Goal: Transaction & Acquisition: Book appointment/travel/reservation

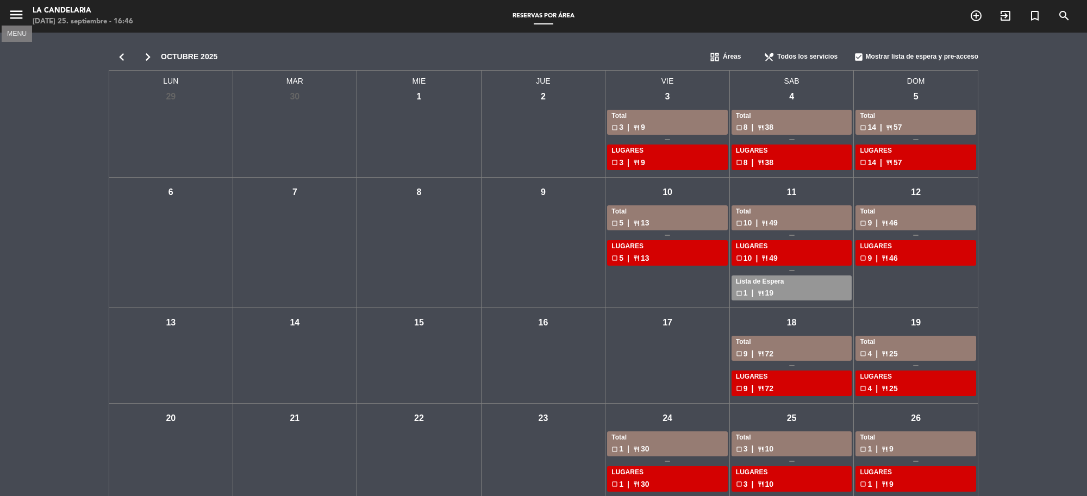
click at [21, 14] on icon "menu" at bounding box center [16, 15] width 16 height 16
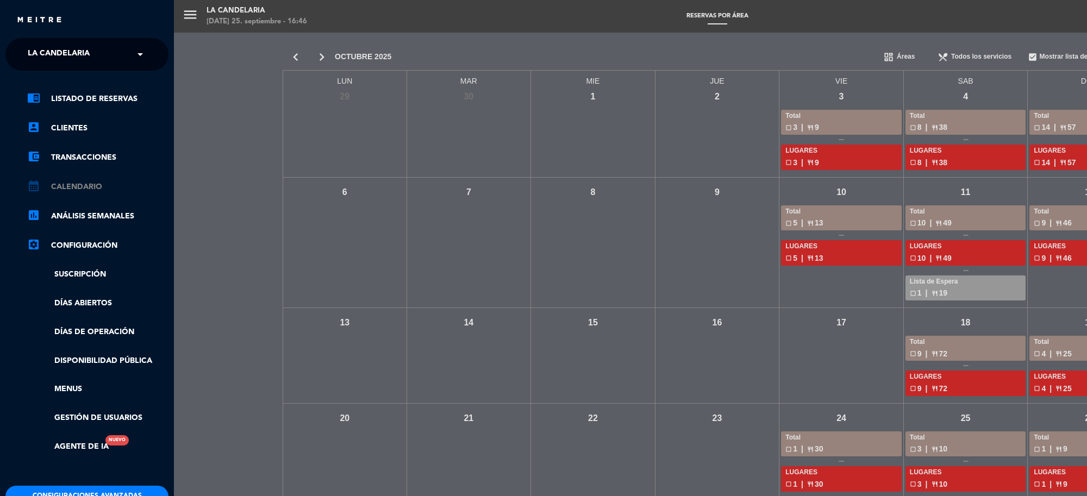
click at [95, 188] on link "calendar_month Calendario" at bounding box center [97, 187] width 141 height 13
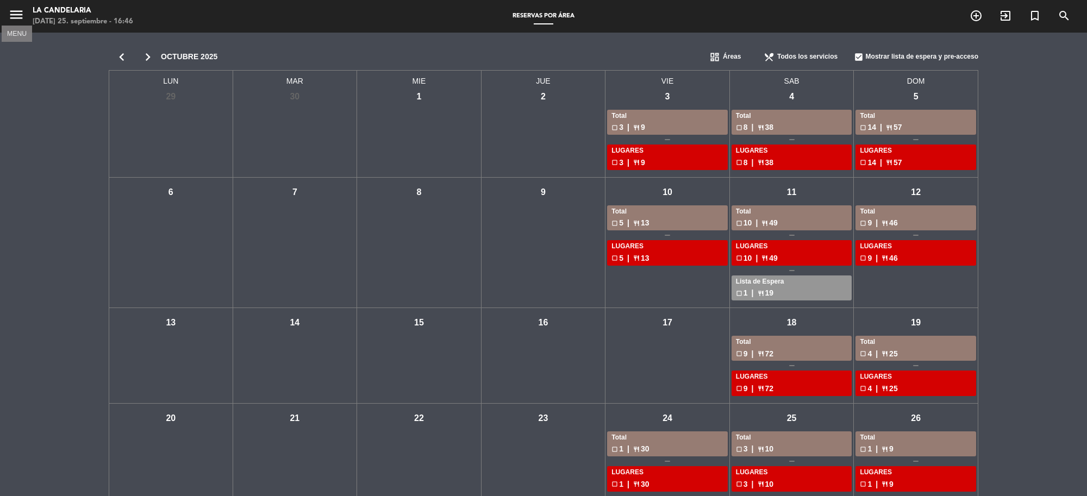
click at [11, 12] on icon "menu" at bounding box center [16, 15] width 16 height 16
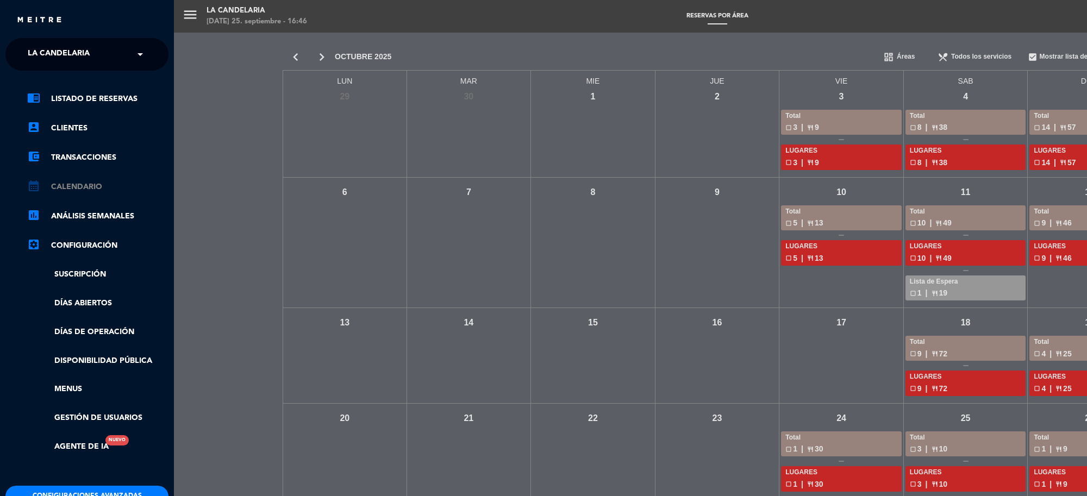
click at [66, 186] on link "calendar_month Calendario" at bounding box center [97, 187] width 141 height 13
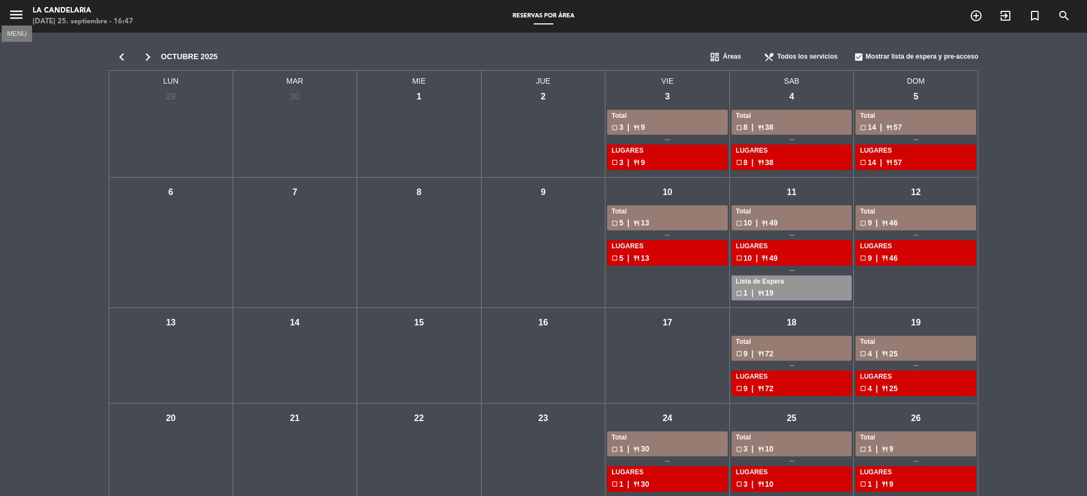
click at [15, 17] on icon "menu" at bounding box center [16, 15] width 16 height 16
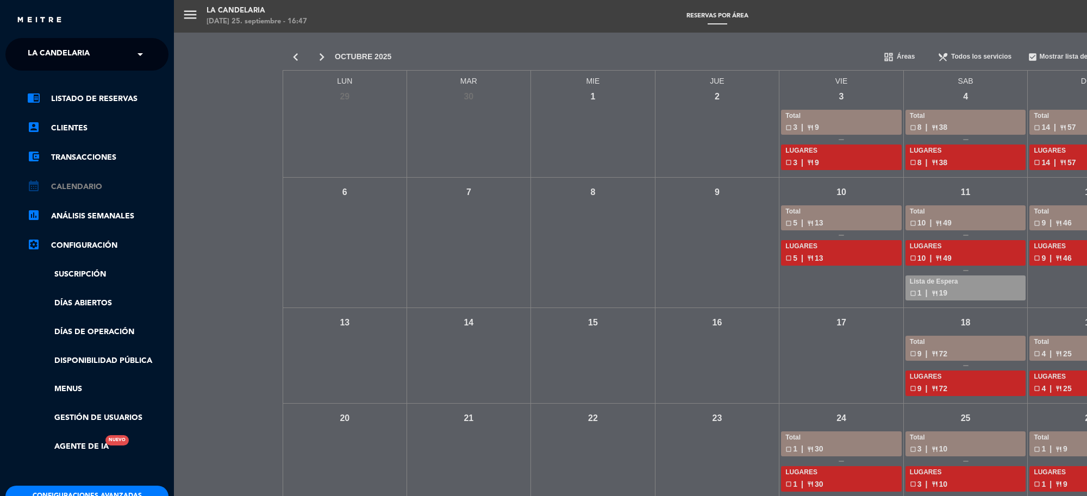
click at [86, 190] on link "calendar_month Calendario" at bounding box center [97, 187] width 141 height 13
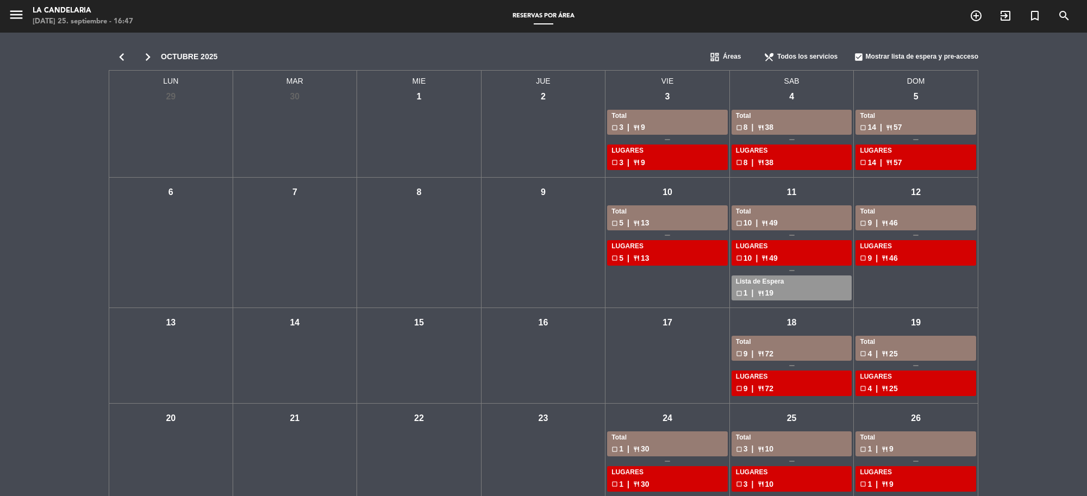
click at [148, 54] on icon "chevron_right" at bounding box center [148, 56] width 26 height 15
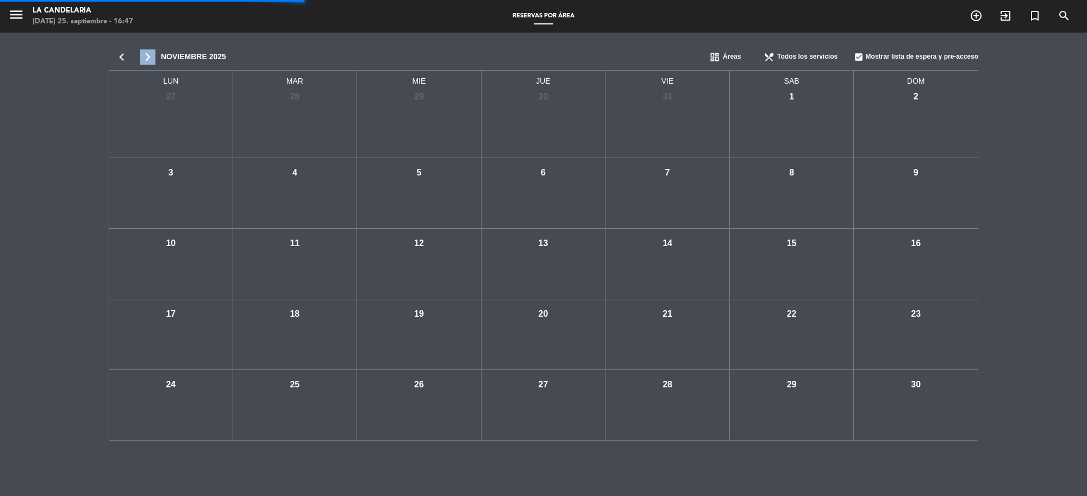
click at [148, 54] on icon "chevron_right" at bounding box center [148, 56] width 26 height 15
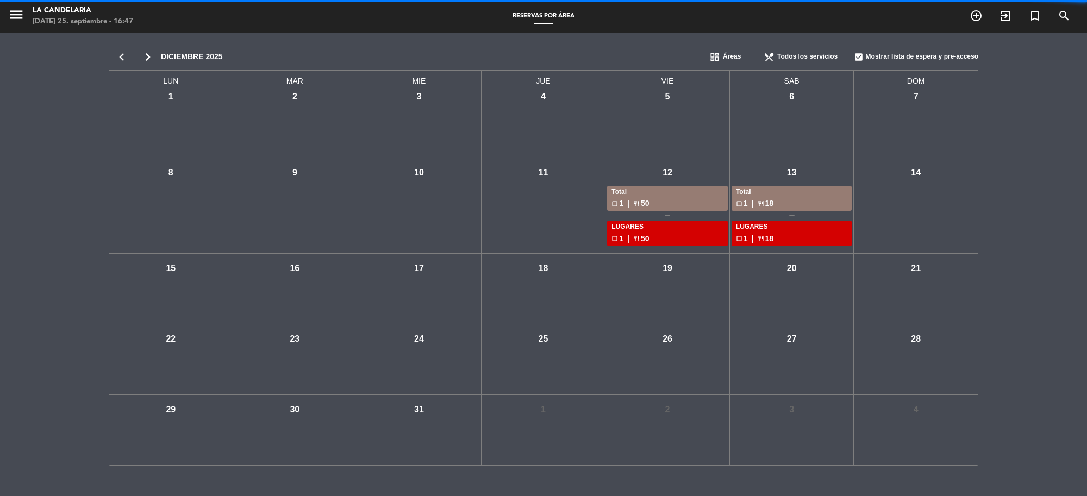
click at [124, 55] on icon "chevron_left" at bounding box center [122, 56] width 26 height 15
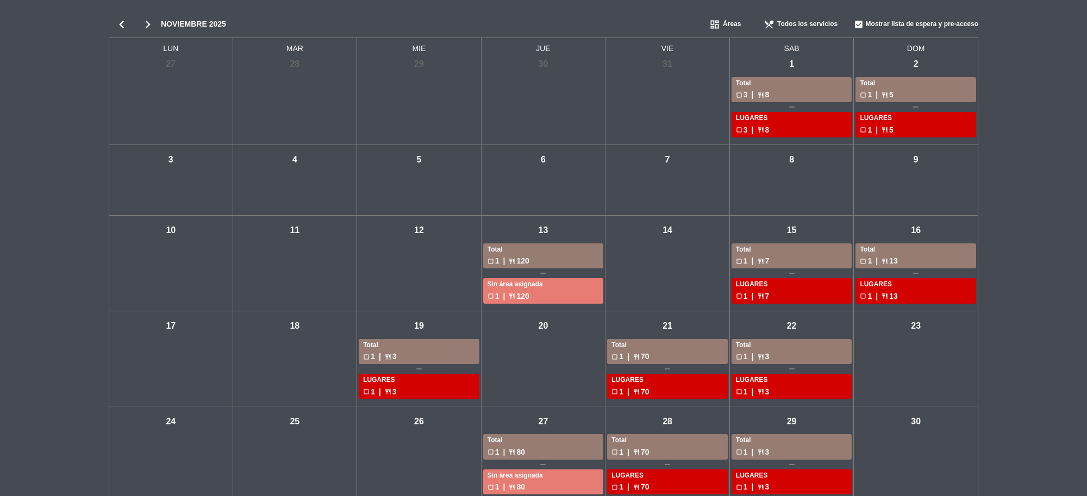
scroll to position [49, 0]
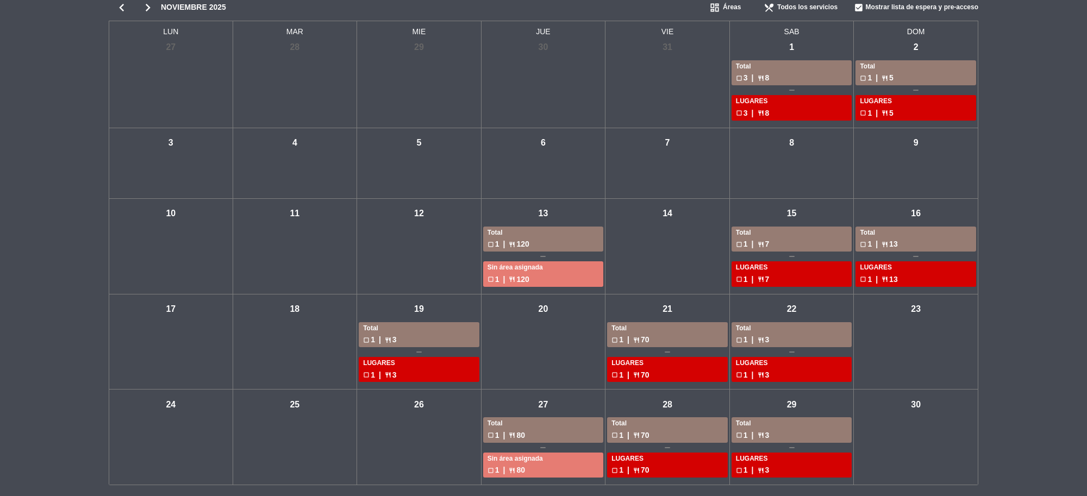
click at [923, 314] on div "dom - 23" at bounding box center [916, 309] width 19 height 19
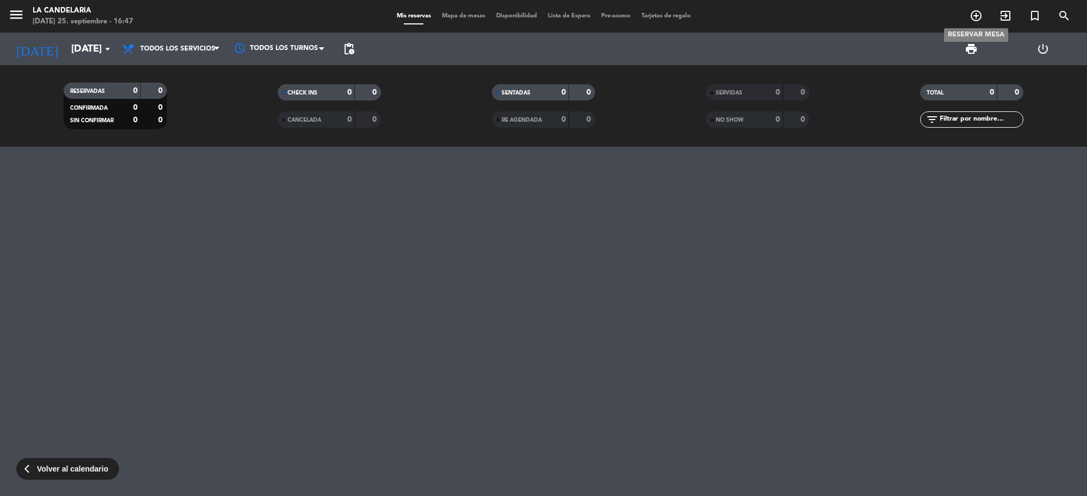
click at [976, 14] on icon "add_circle_outline" at bounding box center [976, 15] width 13 height 13
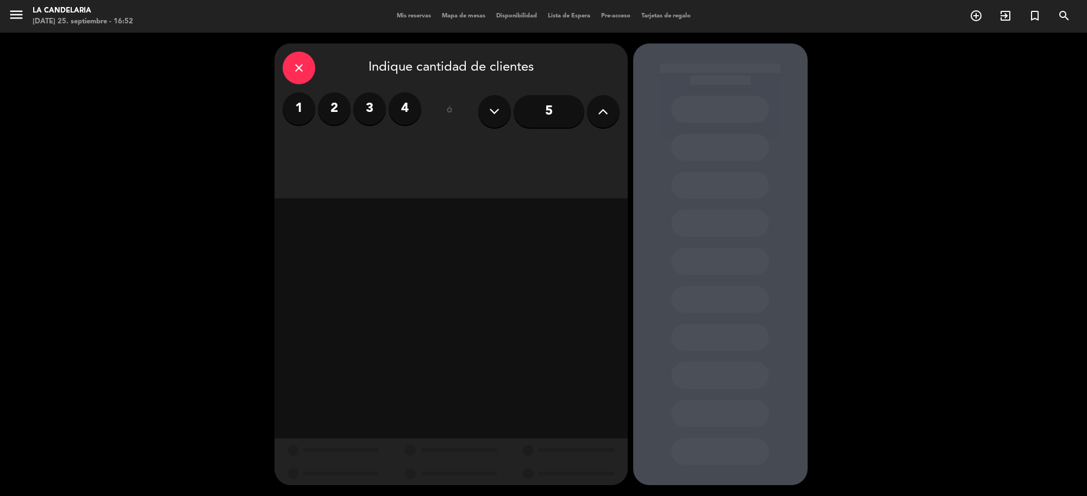
click at [294, 69] on icon "close" at bounding box center [299, 67] width 13 height 13
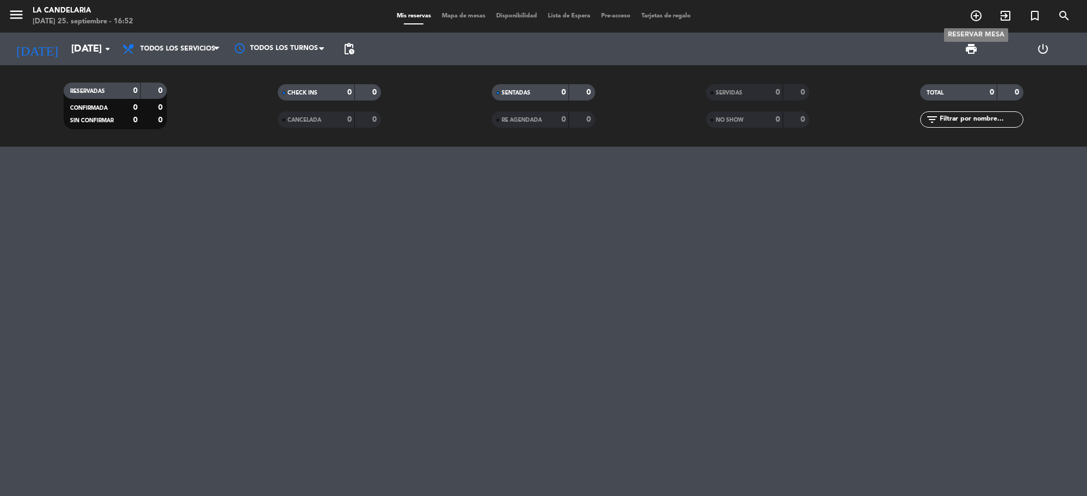
click at [972, 15] on icon "add_circle_outline" at bounding box center [976, 15] width 13 height 13
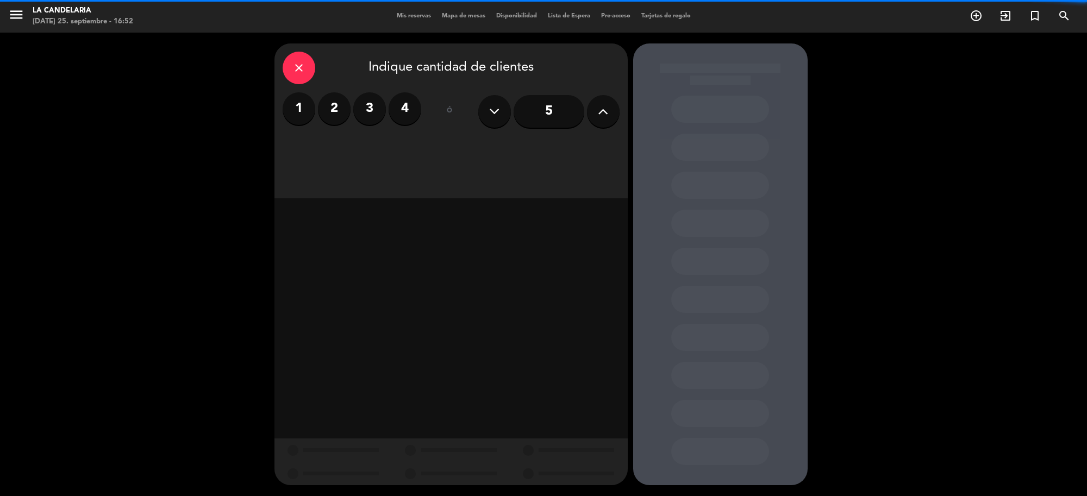
click at [326, 105] on label "2" at bounding box center [334, 108] width 33 height 33
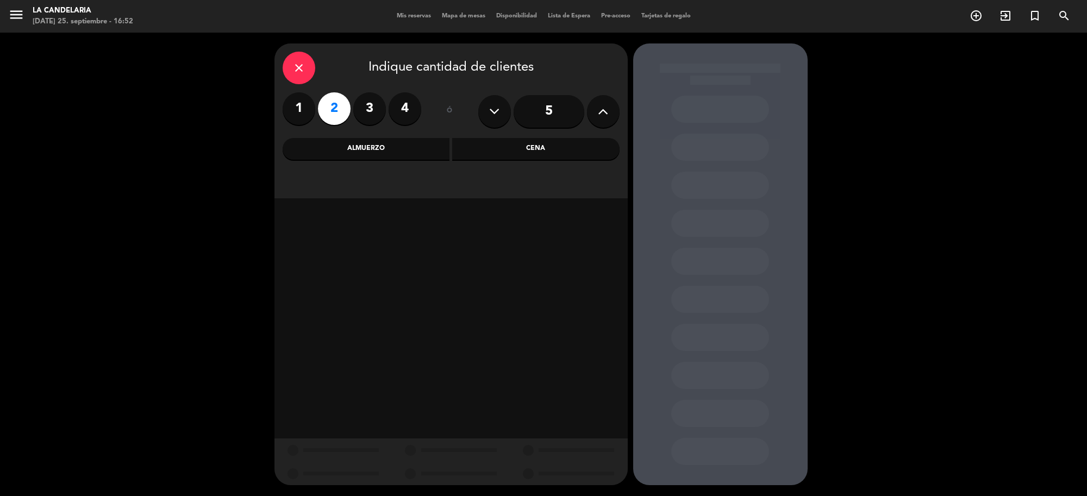
click at [335, 150] on div "Almuerzo" at bounding box center [366, 149] width 167 height 22
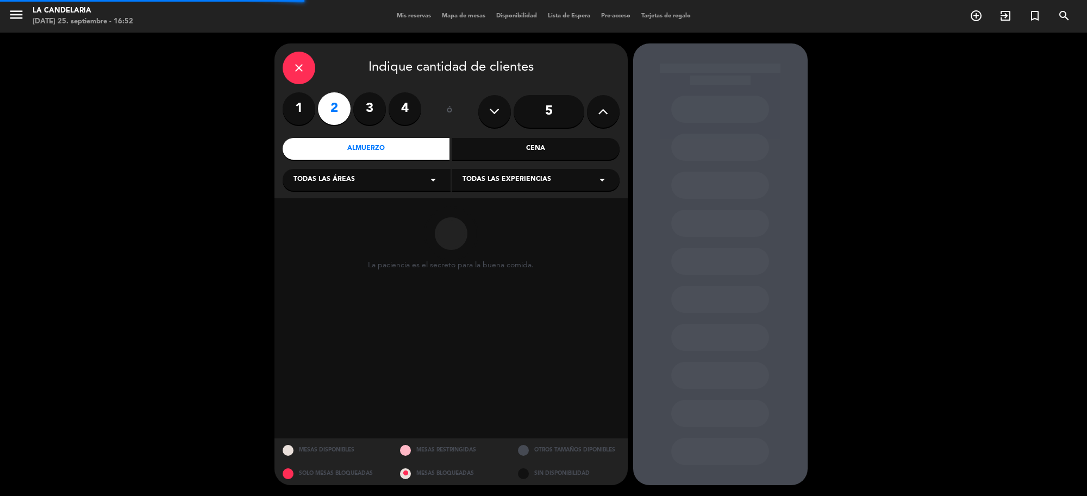
click at [340, 178] on span "Todas las áreas" at bounding box center [324, 180] width 61 height 11
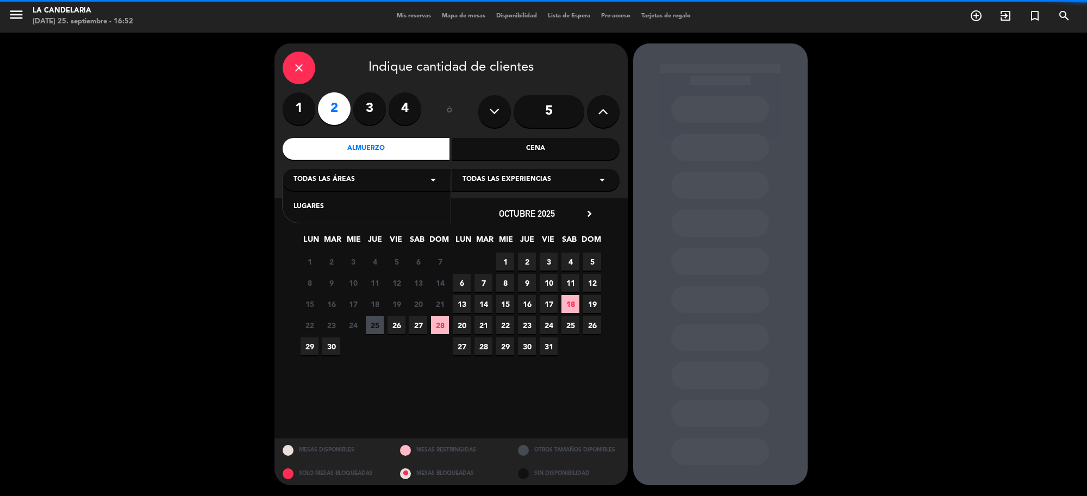
click at [344, 204] on div "LUGARES" at bounding box center [367, 207] width 146 height 11
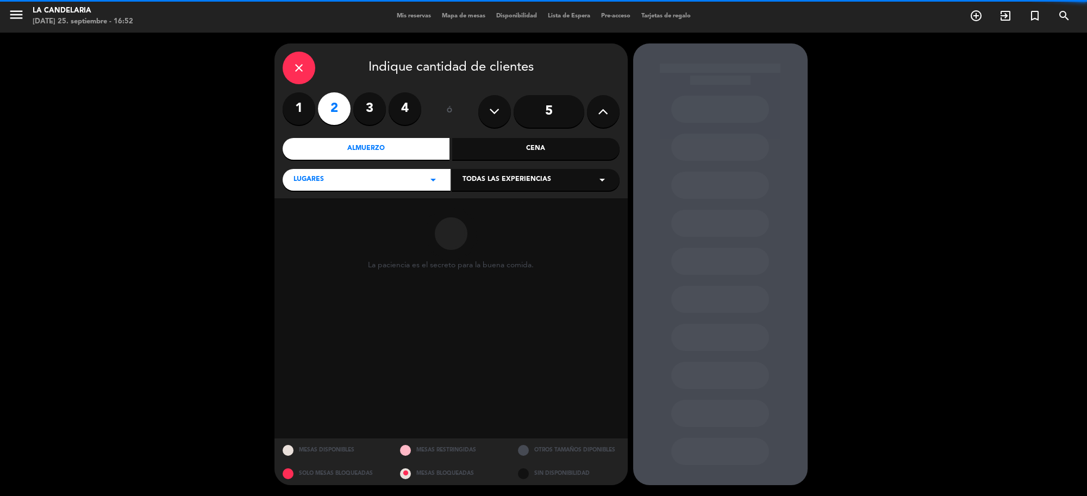
click at [504, 185] on span "Todas las experiencias" at bounding box center [507, 180] width 89 height 11
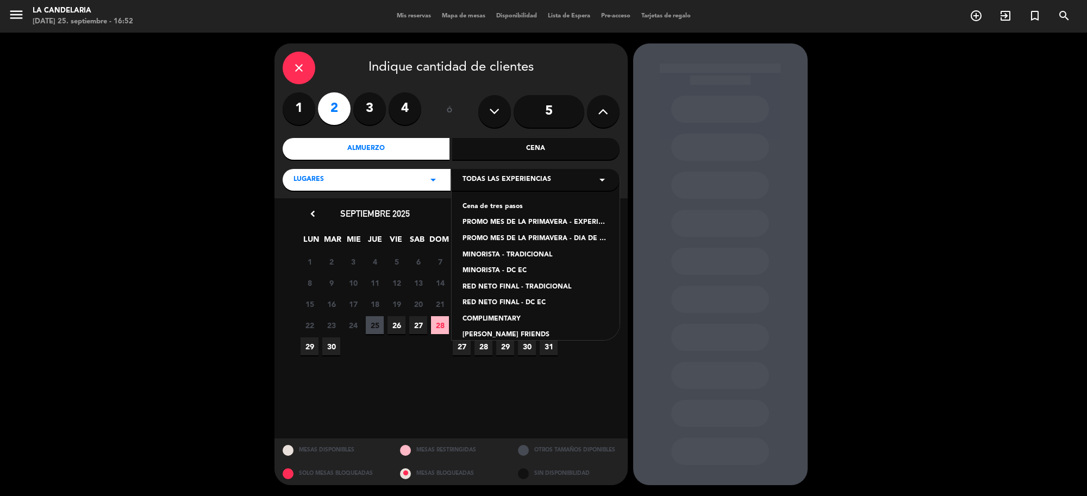
click at [522, 234] on div "PROMO MES DE LA PRIMAVERA - DIA DE CAMPO TRADICIONAL" at bounding box center [536, 239] width 146 height 11
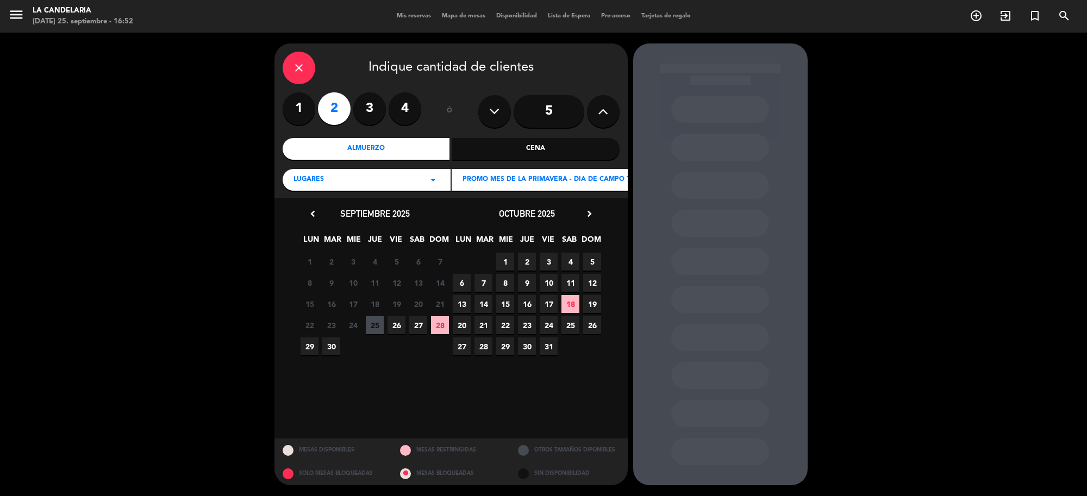
click at [589, 212] on icon "chevron_right" at bounding box center [589, 213] width 11 height 11
